Goal: Task Accomplishment & Management: Manage account settings

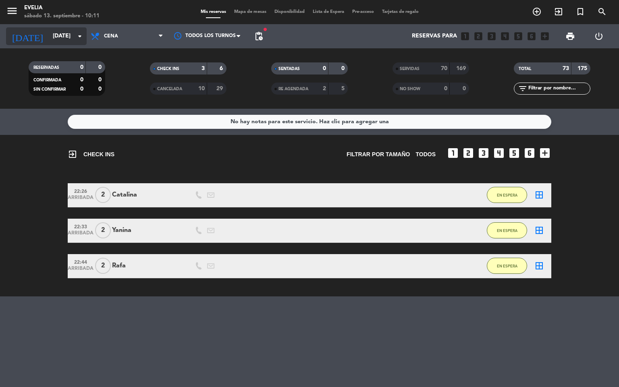
click at [49, 39] on input "[DATE]" at bounding box center [87, 36] width 77 height 14
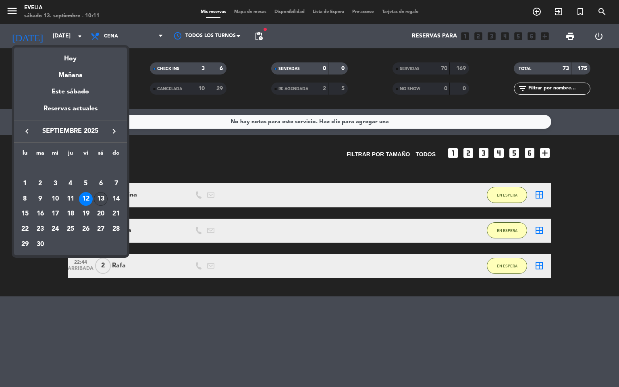
click at [104, 198] on div "13" at bounding box center [101, 199] width 14 height 14
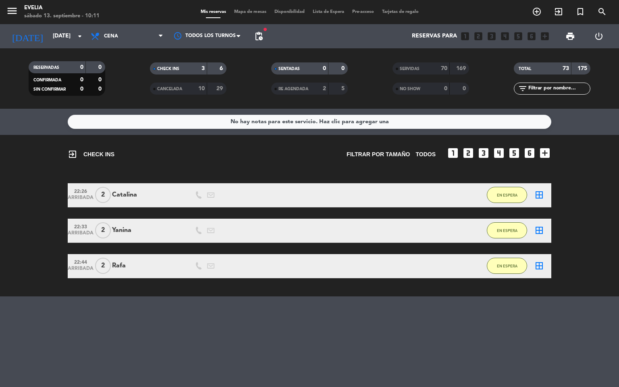
type input "[DATE]"
click at [145, 31] on span "Cena" at bounding box center [127, 36] width 81 height 18
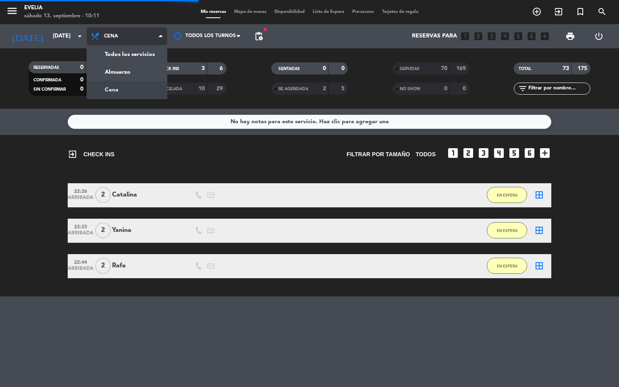
click at [145, 31] on span "Cena" at bounding box center [127, 36] width 81 height 18
click at [159, 33] on icon at bounding box center [161, 36] width 4 height 6
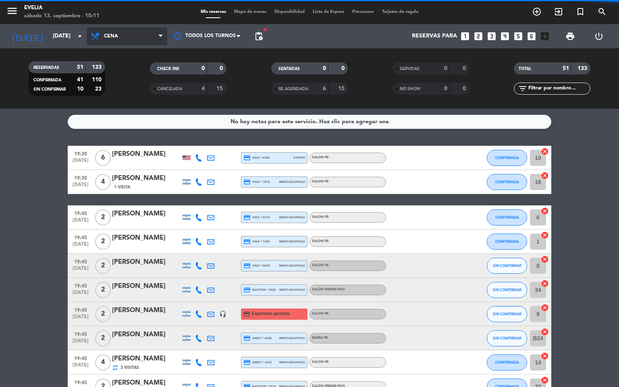
click at [160, 35] on icon at bounding box center [161, 36] width 4 height 6
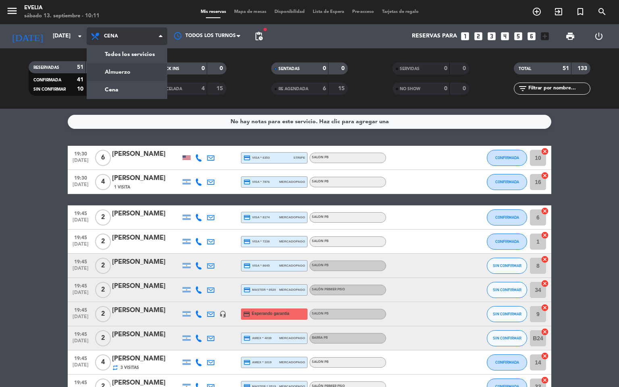
click at [156, 70] on div "menu [PERSON_NAME][DATE] 13. septiembre - 10:11 Mis reservas Mapa de mesas Disp…" at bounding box center [309, 54] width 619 height 109
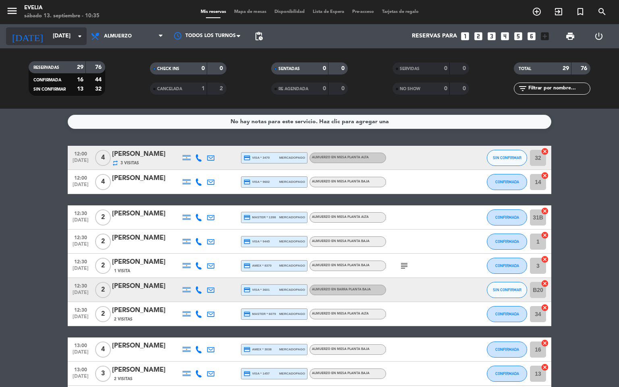
click at [76, 40] on icon "arrow_drop_down" at bounding box center [80, 36] width 10 height 10
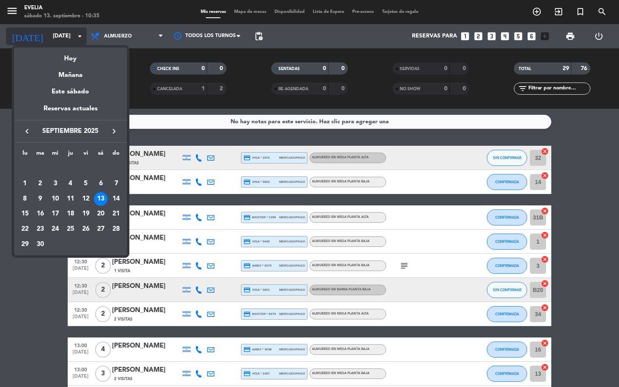
click at [76, 40] on div at bounding box center [309, 193] width 619 height 387
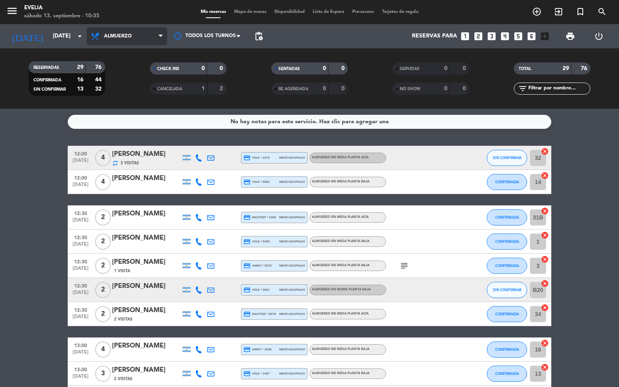
click at [129, 45] on span "Almuerzo" at bounding box center [127, 36] width 81 height 18
click at [134, 86] on div "menu [PERSON_NAME][DATE] 13. septiembre - 10:35 Mis reservas Mapa de mesas Disp…" at bounding box center [309, 54] width 619 height 109
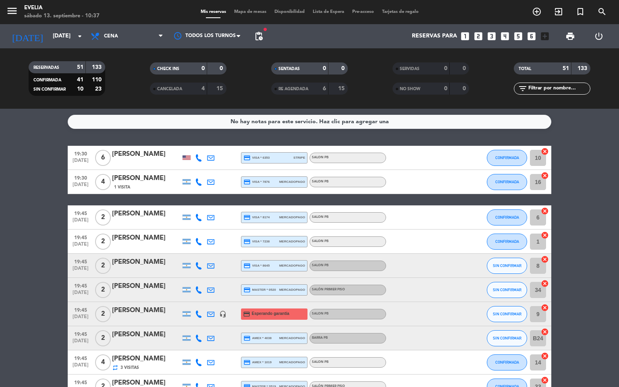
click at [161, 315] on div "[PERSON_NAME]" at bounding box center [146, 310] width 68 height 10
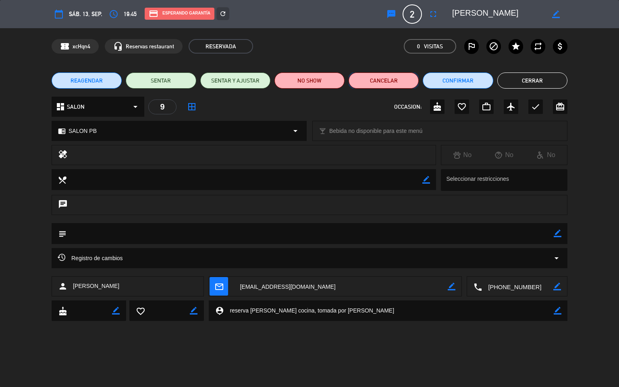
click at [373, 76] on button "Cancelar" at bounding box center [383, 80] width 70 height 16
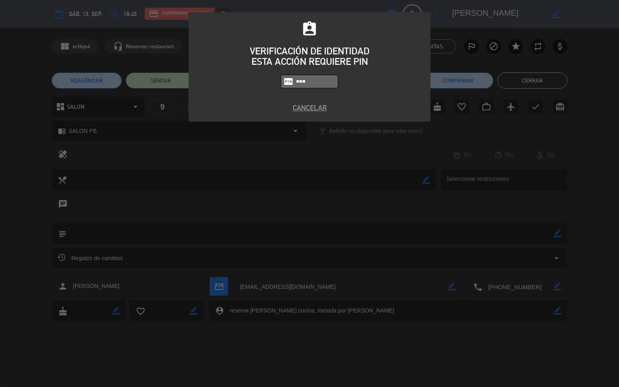
type input "9101"
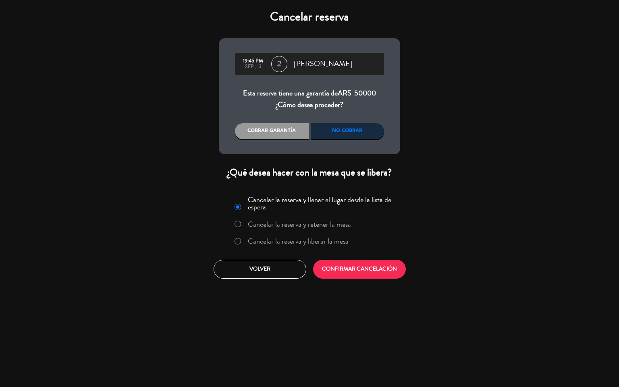
click at [239, 241] on input "Cancelar la reserva y liberar la mesa" at bounding box center [236, 240] width 5 height 5
radio input "true"
click at [346, 129] on div "No cobrar" at bounding box center [348, 131] width 74 height 16
click at [345, 131] on div "No cobrar" at bounding box center [348, 131] width 74 height 16
click at [351, 268] on button "CONFIRMAR CANCELACIÓN" at bounding box center [359, 269] width 93 height 19
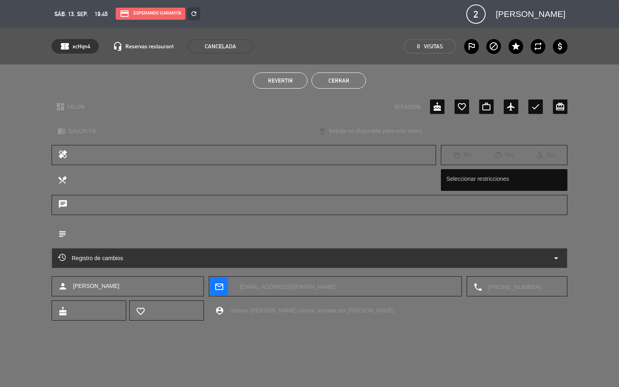
click at [346, 82] on button "Cerrar" at bounding box center [338, 80] width 54 height 16
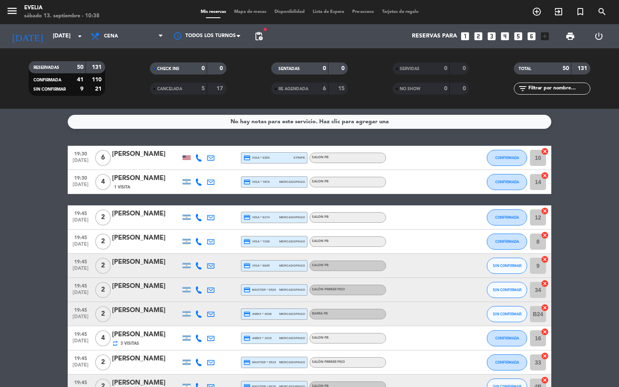
click at [123, 38] on span "Cena" at bounding box center [127, 36] width 81 height 18
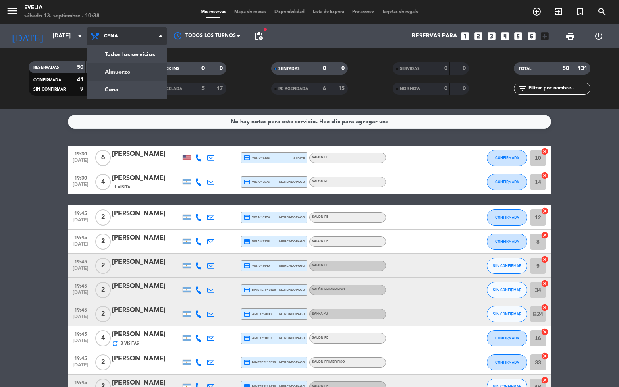
click at [130, 70] on div "menu [PERSON_NAME][DATE] 13. septiembre - 10:38 Mis reservas Mapa de mesas Disp…" at bounding box center [309, 54] width 619 height 109
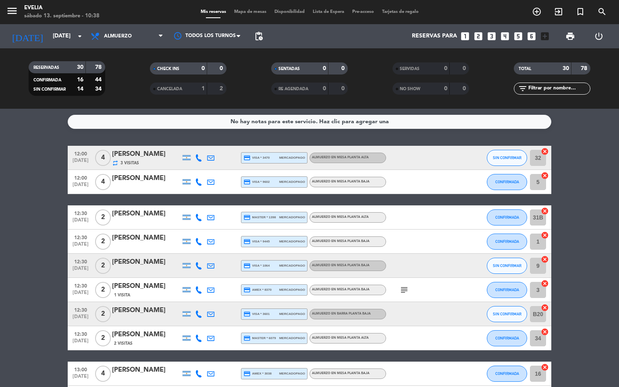
click at [246, 10] on span "Mapa de mesas" at bounding box center [250, 12] width 40 height 4
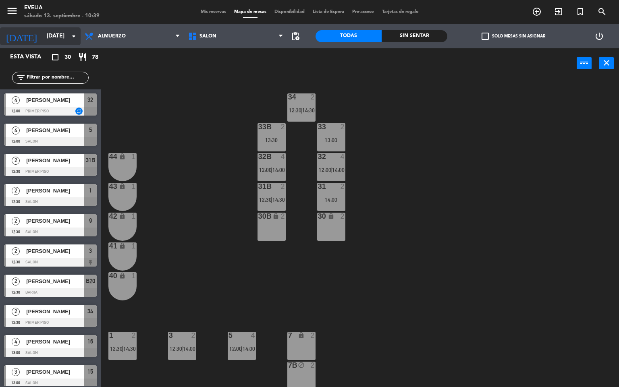
click at [54, 35] on input "[DATE]" at bounding box center [81, 36] width 77 height 14
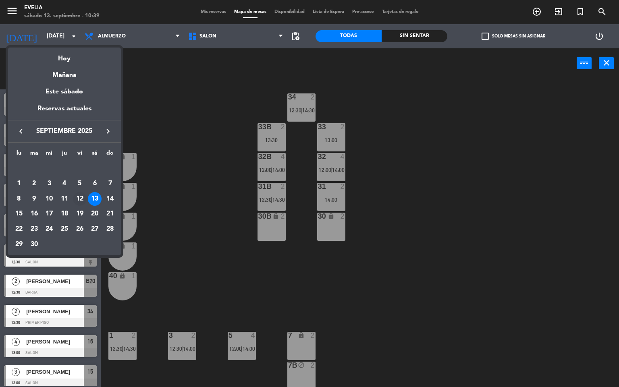
click at [81, 198] on div "12" at bounding box center [80, 199] width 14 height 14
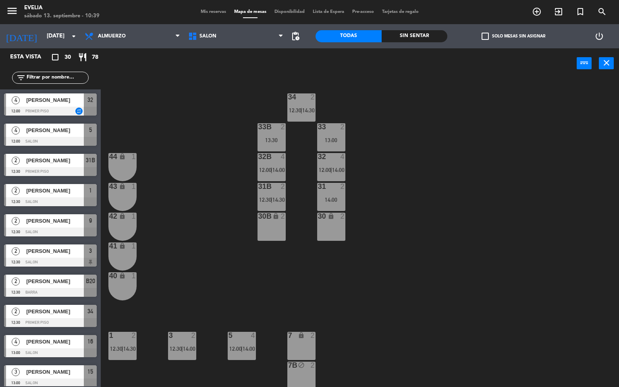
type input "[DATE]"
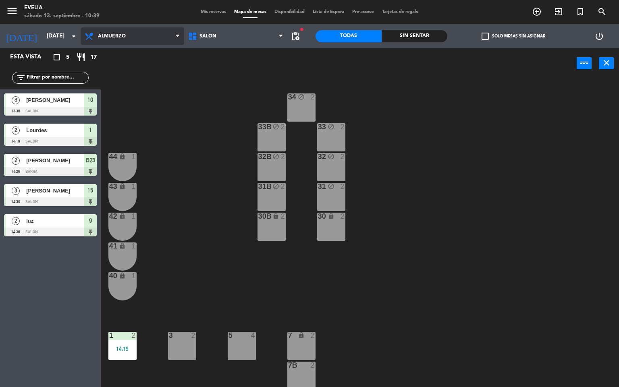
click at [98, 39] on span "Almuerzo" at bounding box center [133, 36] width 104 height 18
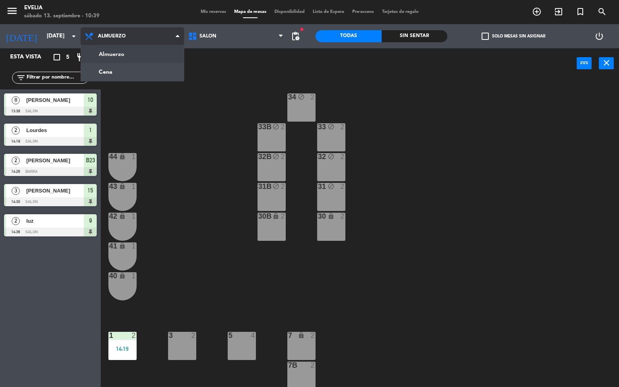
click at [125, 54] on ng-component "menu [PERSON_NAME][DATE] 13. septiembre - 10:39 Mis reservas Mapa de mesas Disp…" at bounding box center [309, 193] width 619 height 387
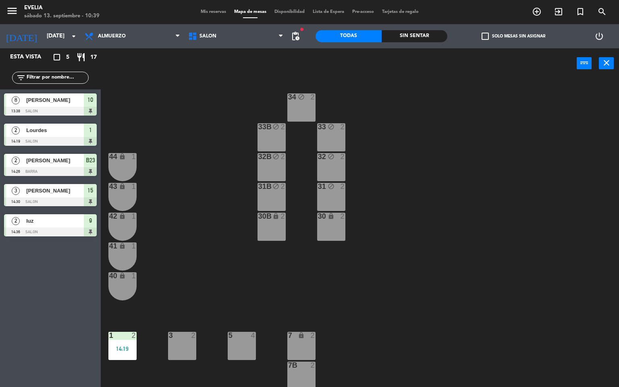
click at [72, 103] on span "[PERSON_NAME]" at bounding box center [55, 100] width 58 height 8
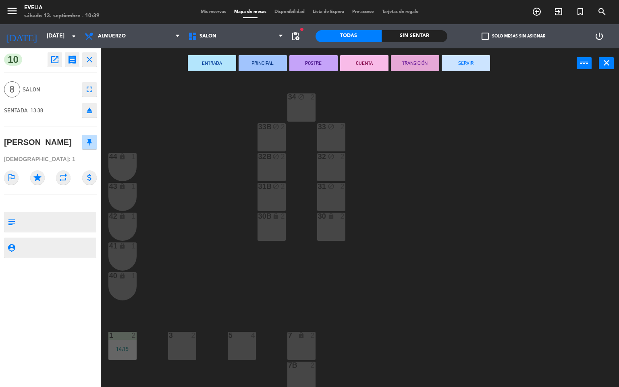
click at [466, 64] on button "SERVIR" at bounding box center [465, 63] width 48 height 16
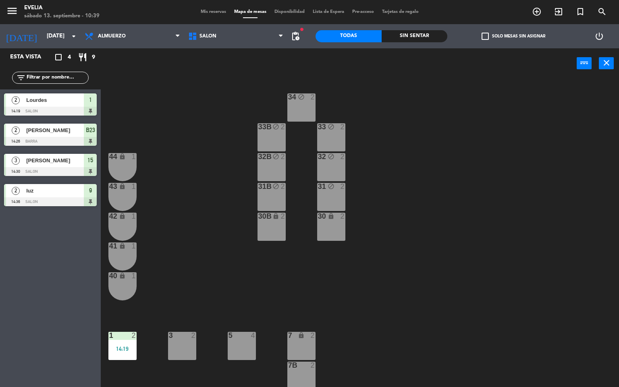
click at [46, 107] on div at bounding box center [50, 111] width 93 height 9
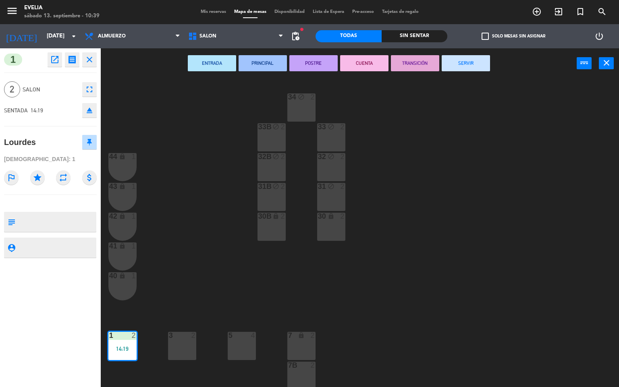
click at [458, 64] on button "SERVIR" at bounding box center [465, 63] width 48 height 16
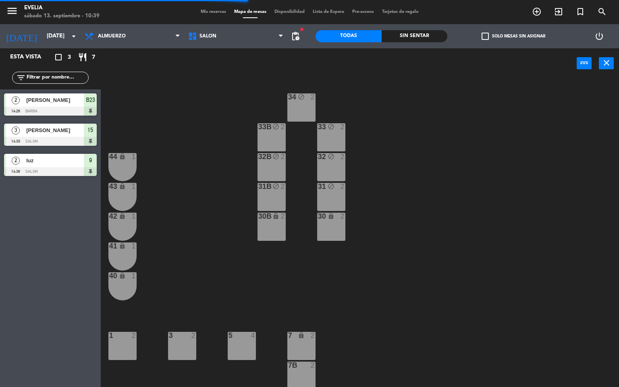
click at [48, 112] on div at bounding box center [50, 111] width 93 height 9
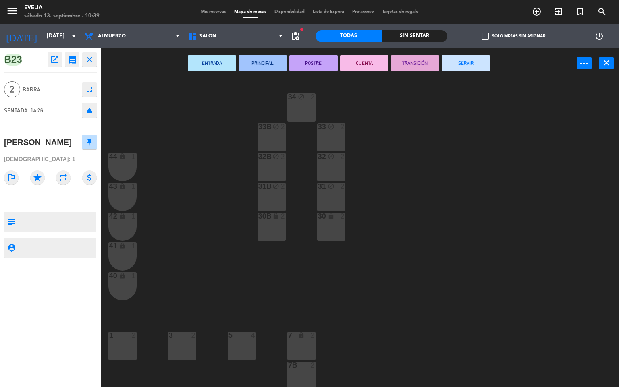
click at [475, 69] on button "SERVIR" at bounding box center [465, 63] width 48 height 16
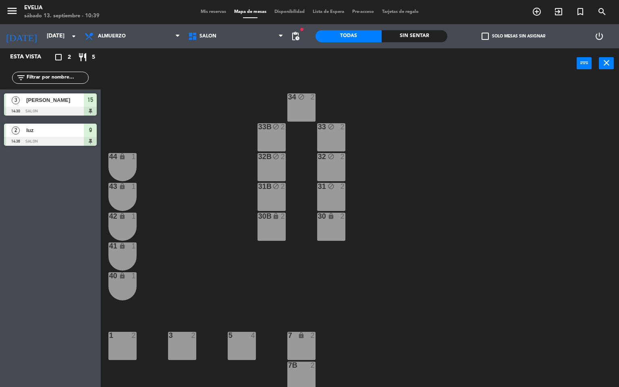
click at [64, 104] on span "[PERSON_NAME]" at bounding box center [55, 100] width 58 height 8
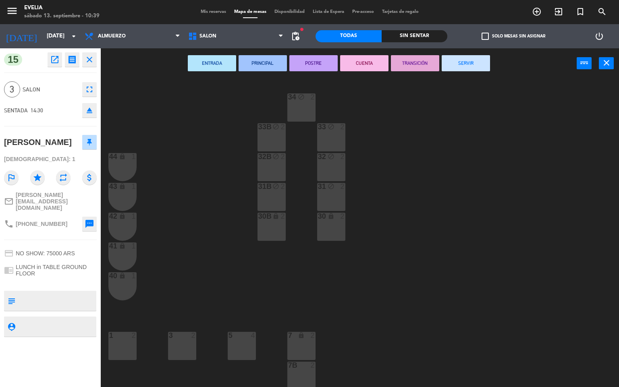
click at [452, 69] on button "SERVIR" at bounding box center [465, 63] width 48 height 16
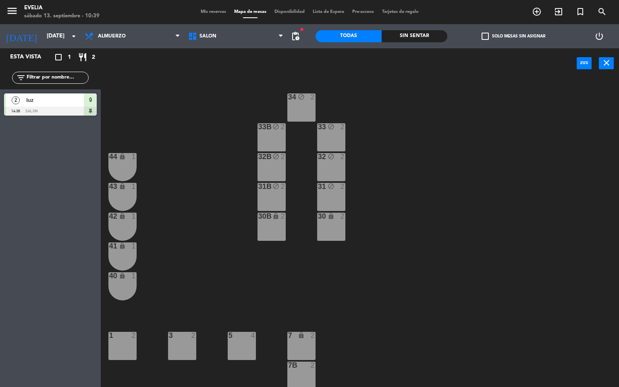
click at [68, 111] on div at bounding box center [50, 111] width 93 height 9
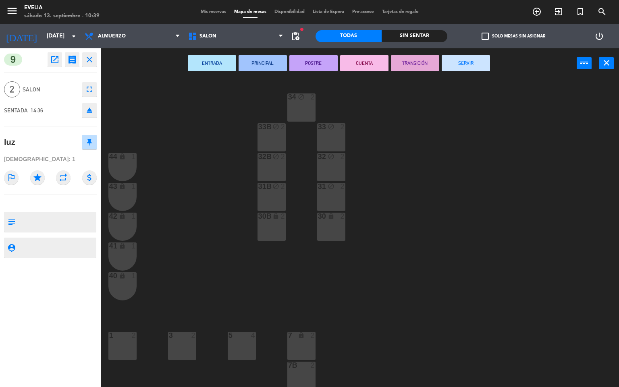
click at [464, 69] on button "SERVIR" at bounding box center [465, 63] width 48 height 16
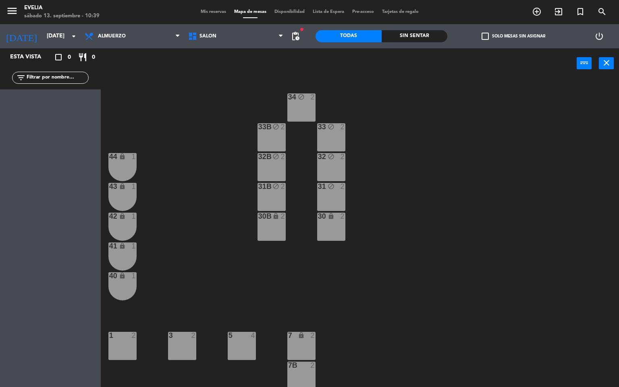
click at [219, 11] on span "Mis reservas" at bounding box center [213, 12] width 33 height 4
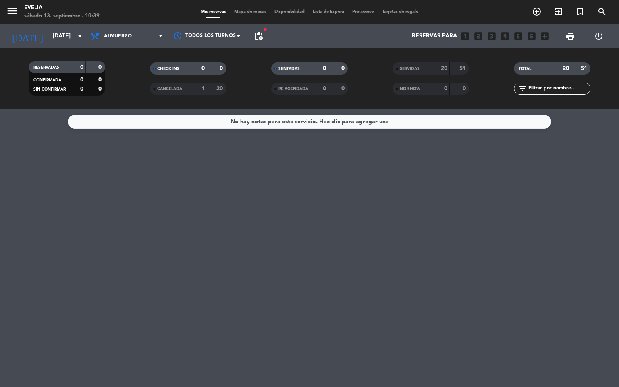
click at [416, 67] on span "SERVIDAS" at bounding box center [410, 69] width 20 height 4
